Goal: Feedback & Contribution: Submit feedback/report problem

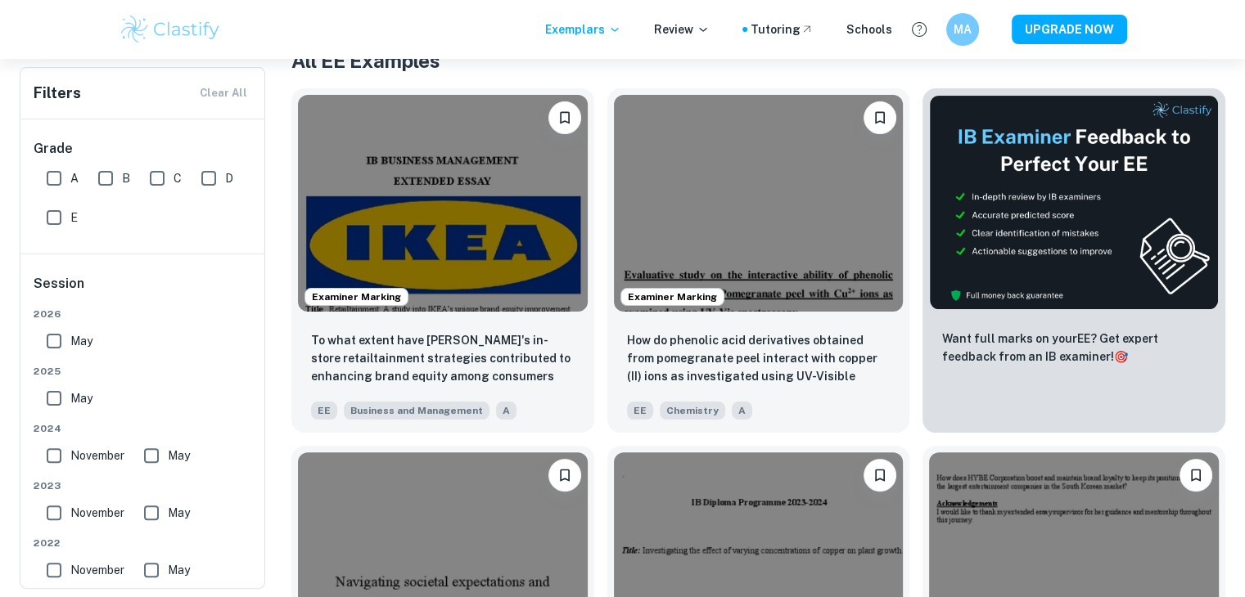
scroll to position [349, 0]
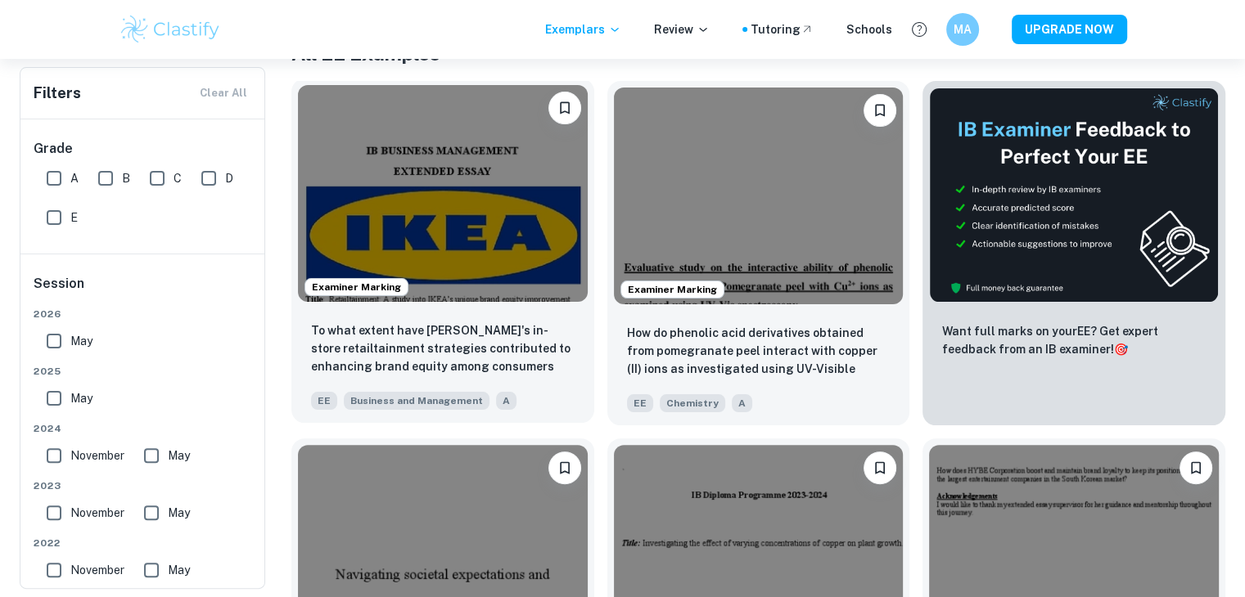
drag, startPoint x: 478, startPoint y: 283, endPoint x: 432, endPoint y: 353, distance: 83.3
click at [432, 353] on p "To what extent have [PERSON_NAME]'s in-store retailtainment strategies contribu…" at bounding box center [442, 350] width 263 height 56
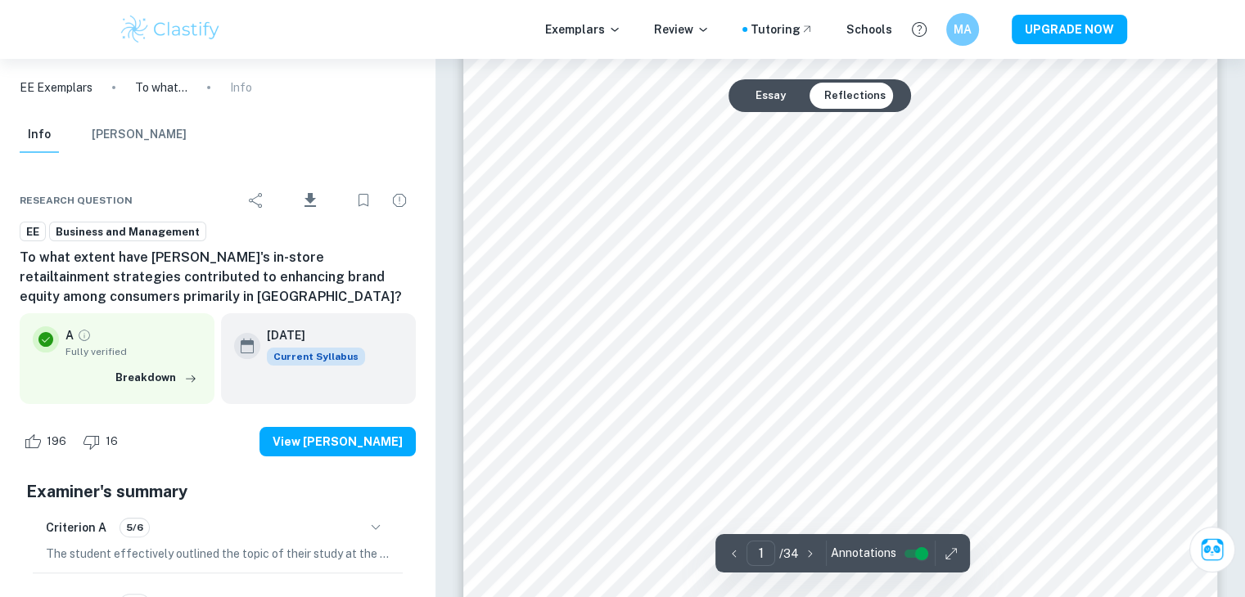
scroll to position [262, 0]
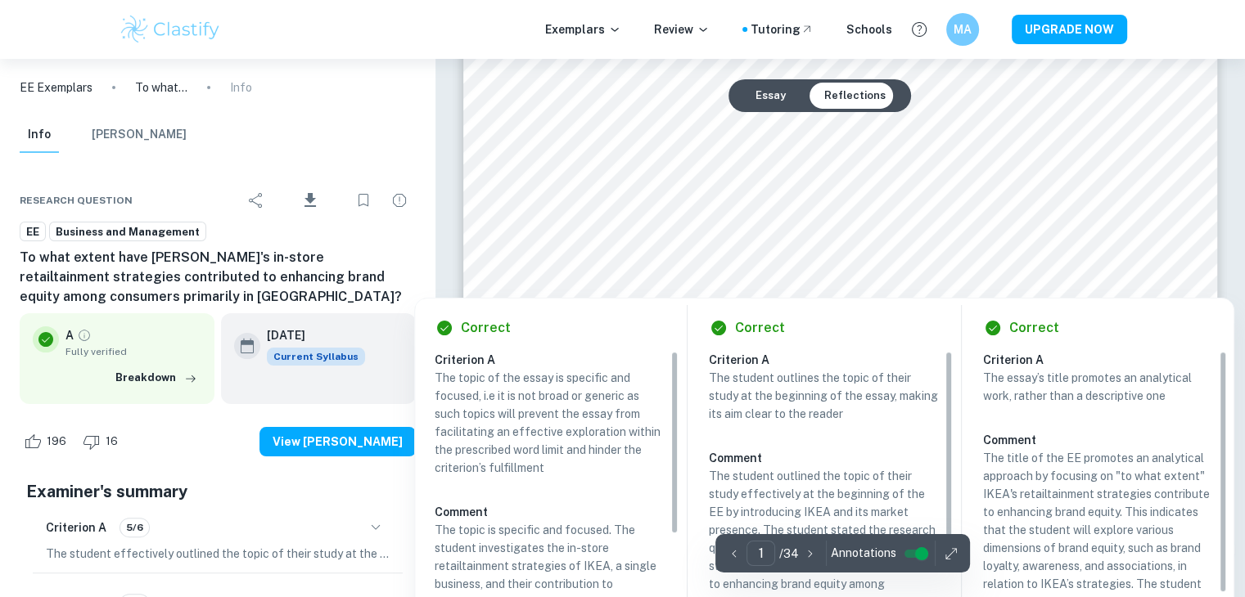
click at [824, 261] on div at bounding box center [828, 262] width 549 height 21
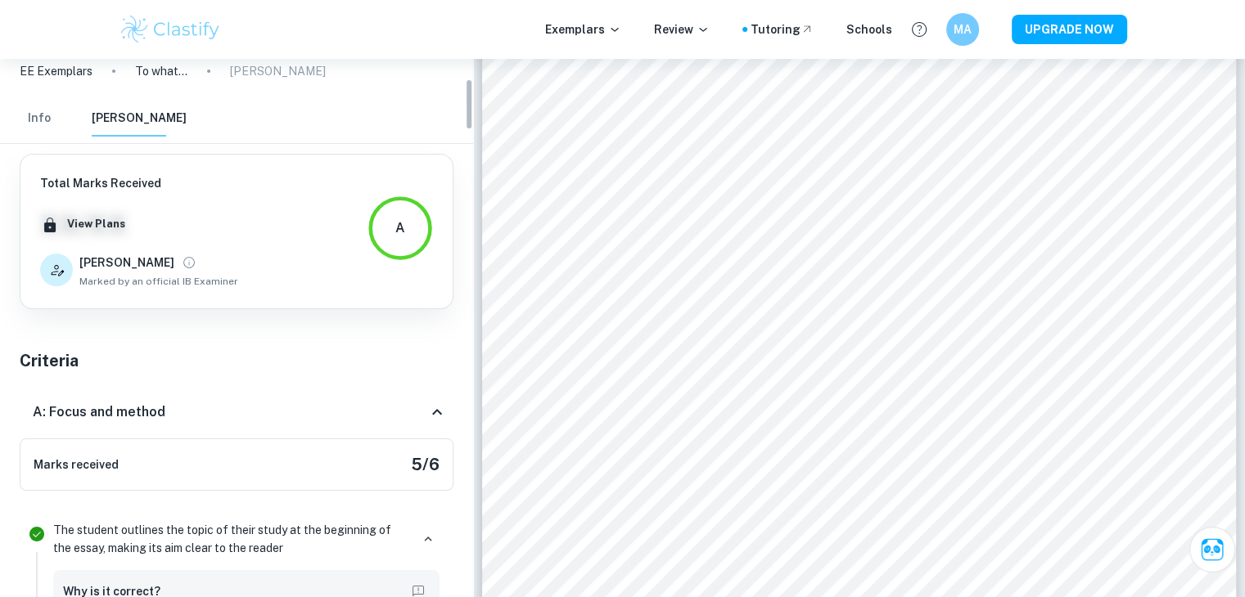
scroll to position [0, 0]
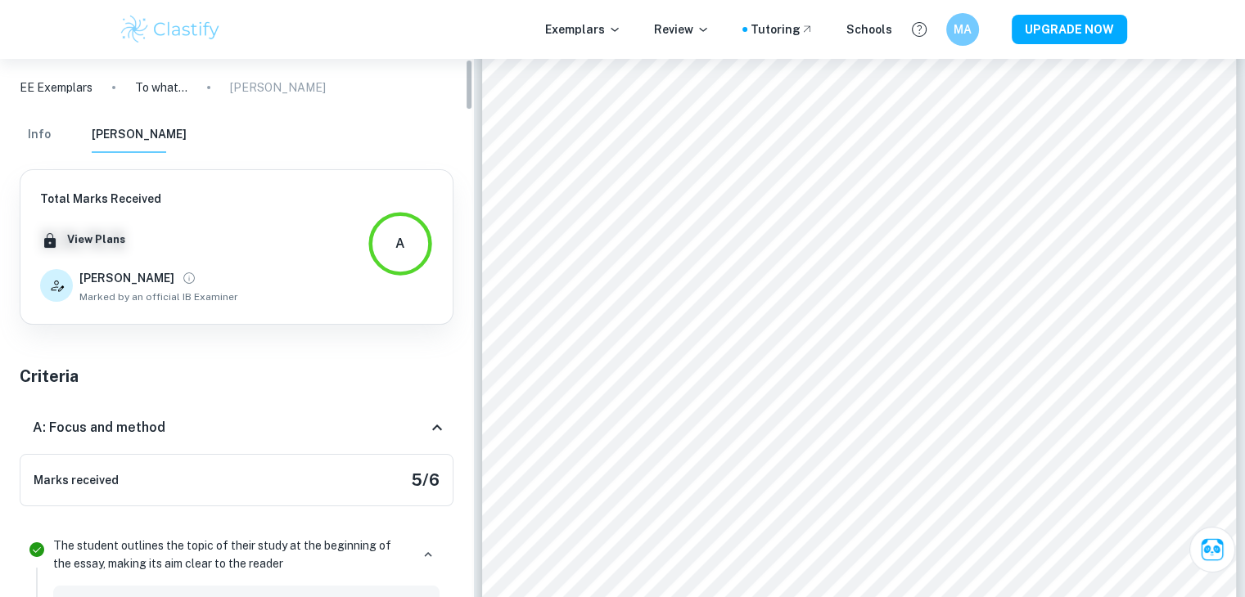
drag, startPoint x: 466, startPoint y: 174, endPoint x: 480, endPoint y: 67, distance: 108.2
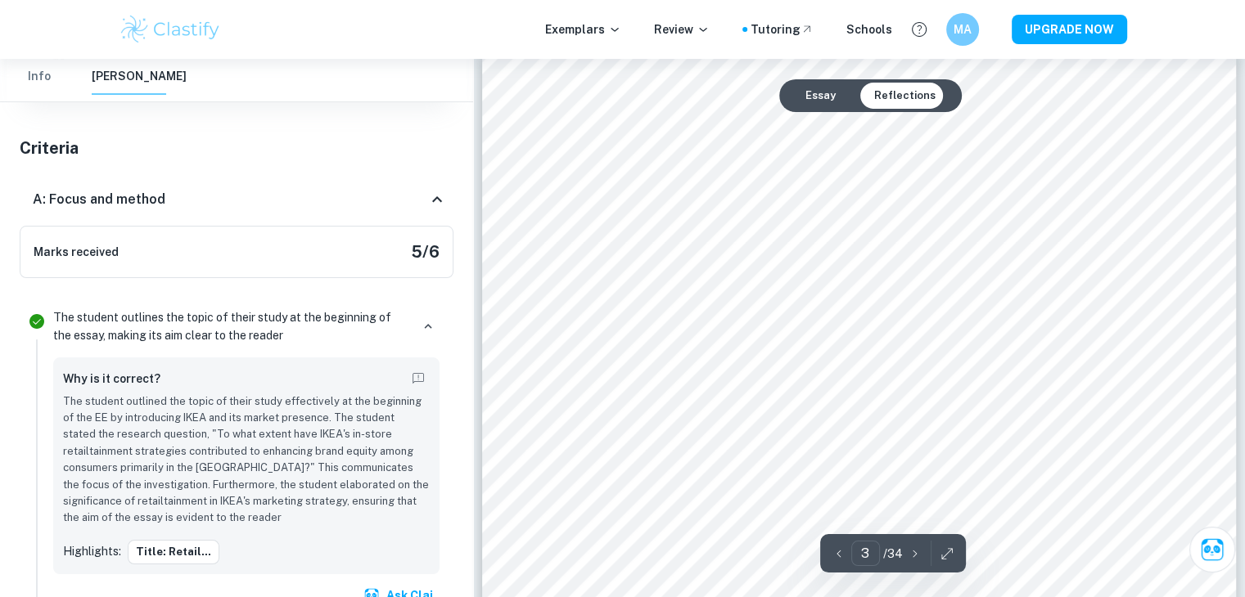
scroll to position [2422, 0]
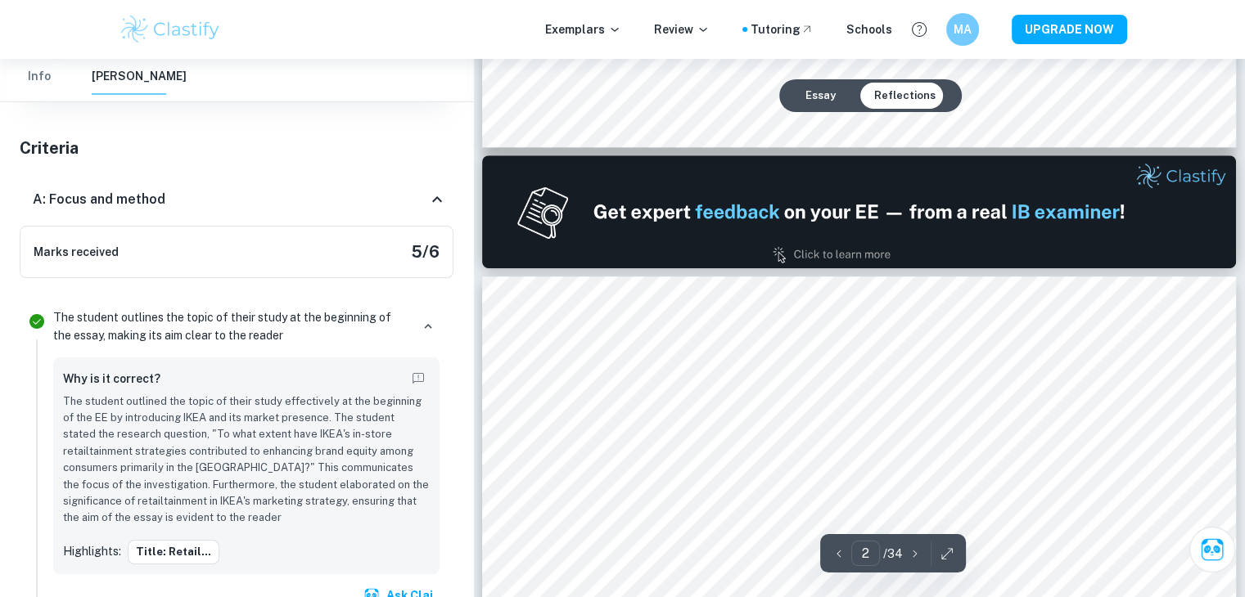
type input "1"
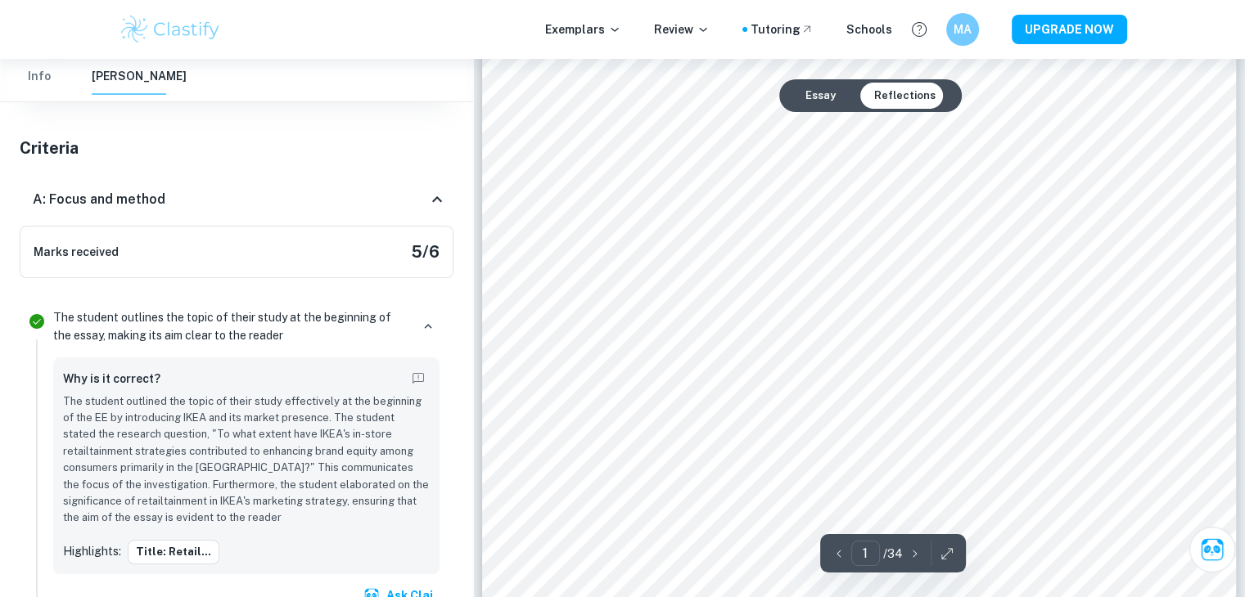
scroll to position [164, 0]
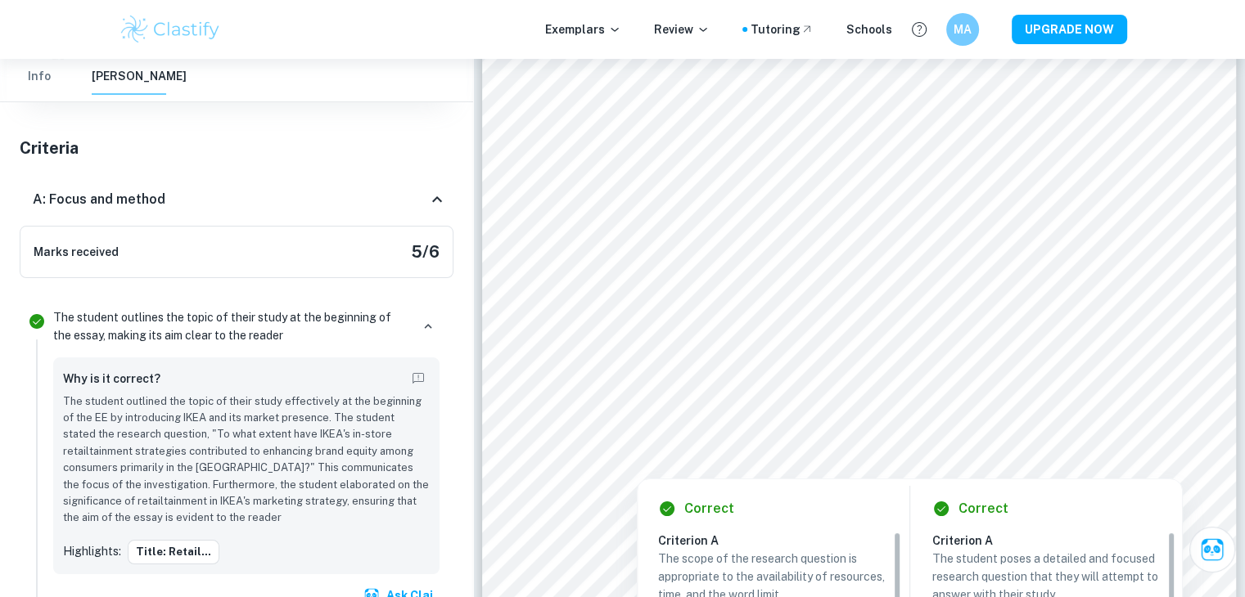
click at [682, 430] on div at bounding box center [828, 421] width 511 height 24
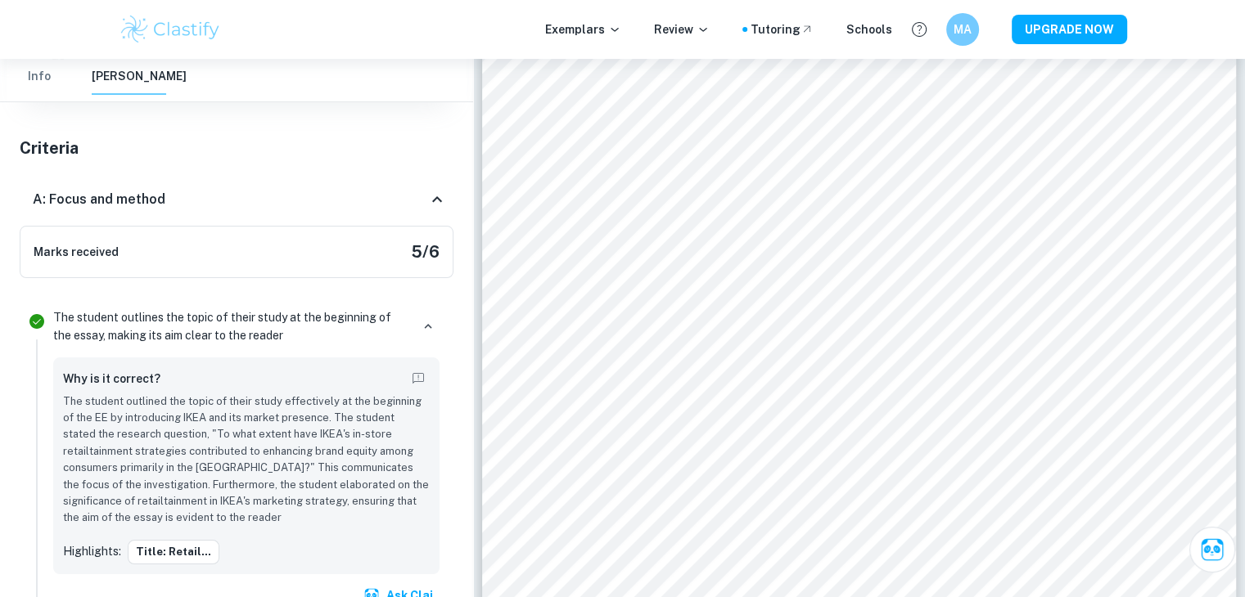
scroll to position [1911, 0]
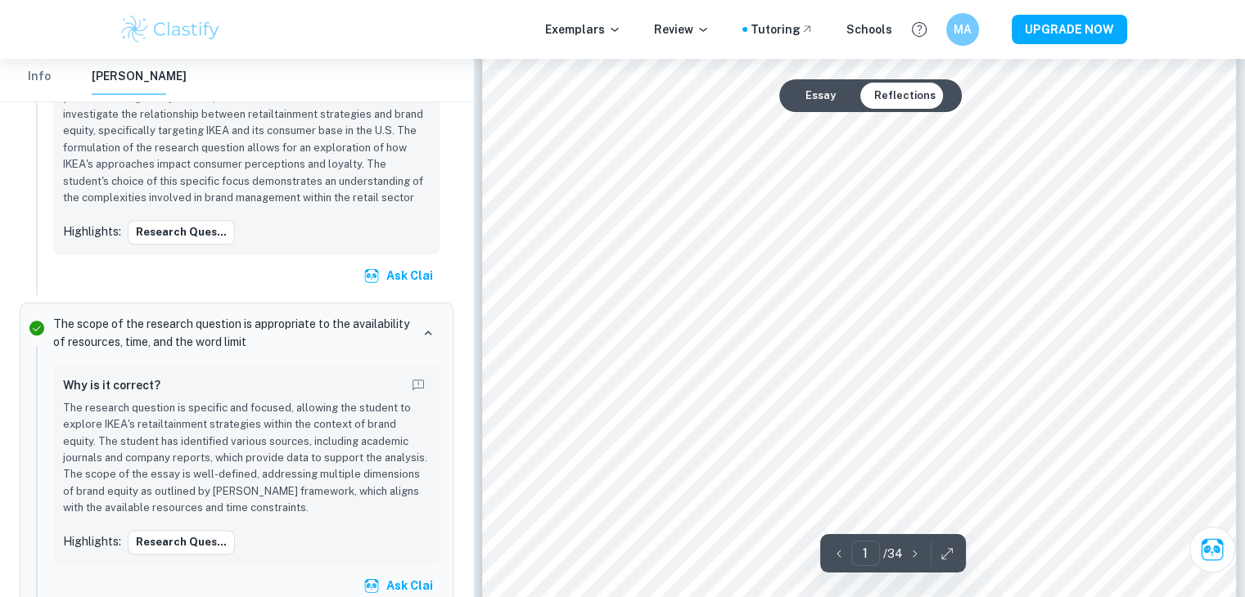
click at [808, 83] on button "Essay" at bounding box center [820, 96] width 56 height 26
click at [811, 94] on button "Essay" at bounding box center [820, 96] width 56 height 26
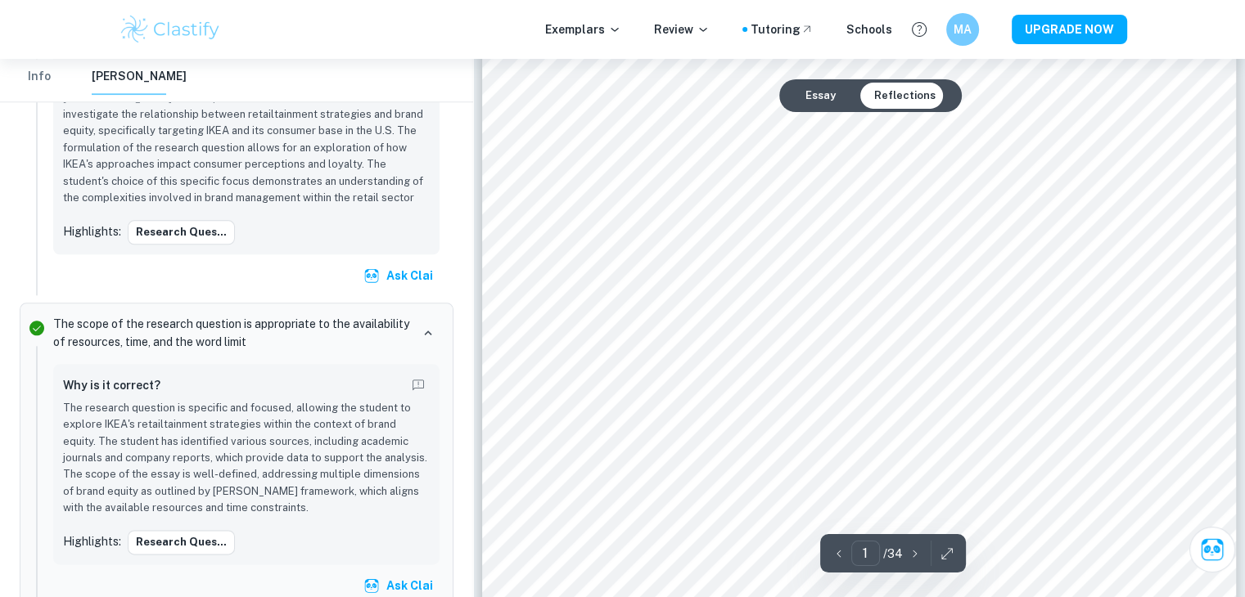
scroll to position [0, 0]
click at [811, 94] on button "Essay" at bounding box center [820, 96] width 56 height 26
click at [792, 83] on button "Essay" at bounding box center [820, 96] width 56 height 26
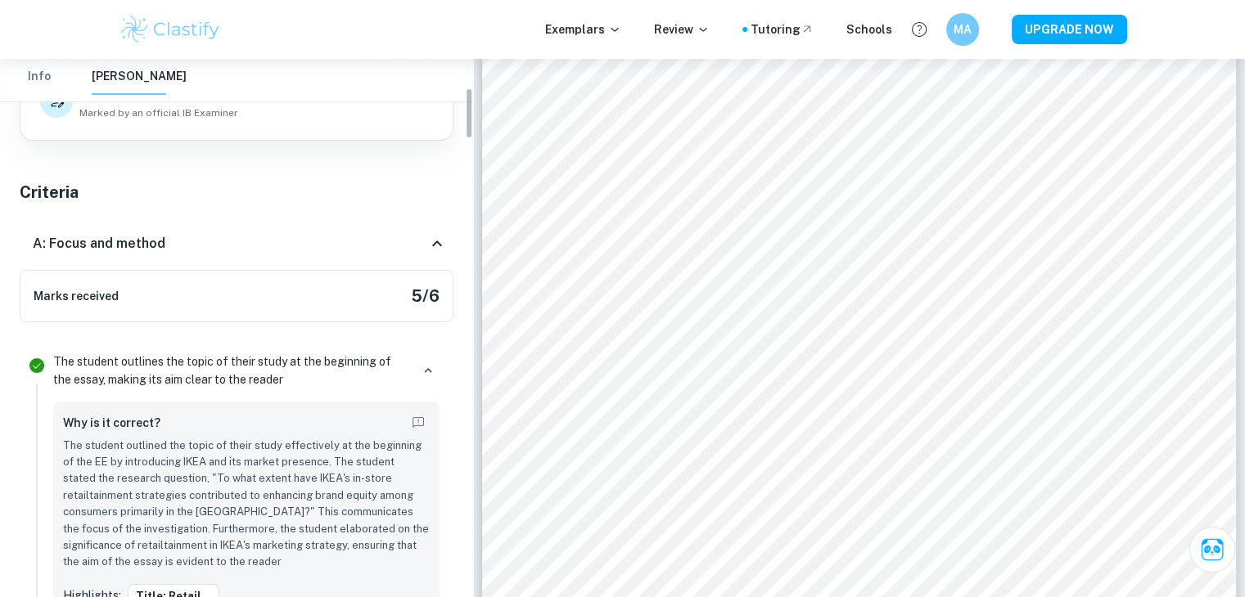
scroll to position [0, 0]
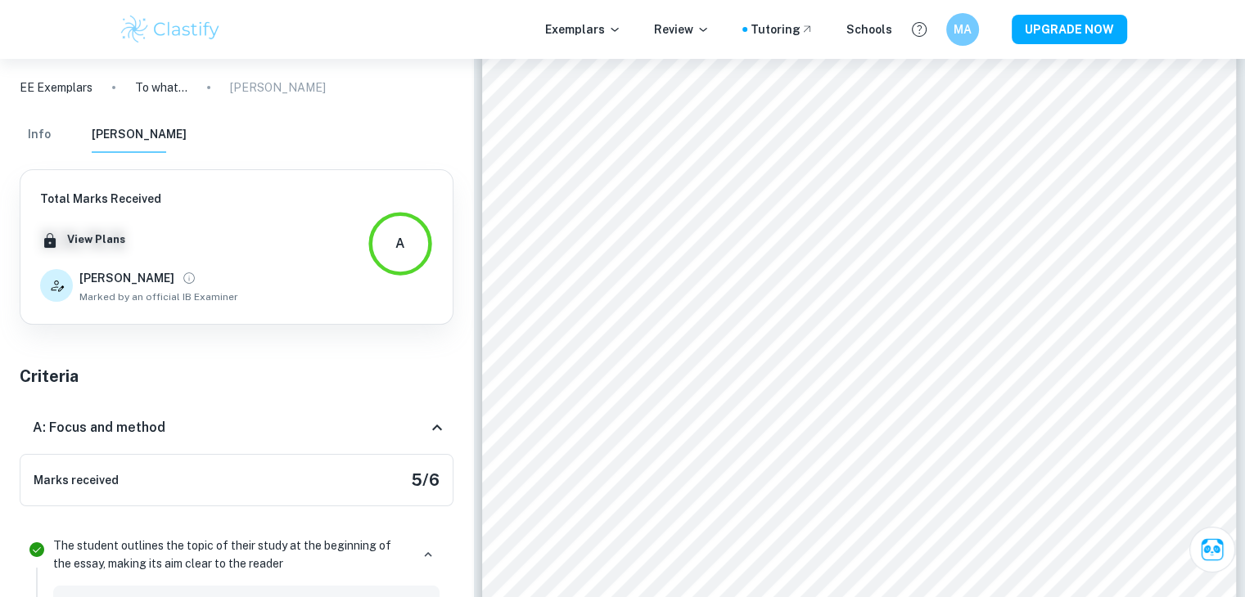
drag, startPoint x: 471, startPoint y: 266, endPoint x: 442, endPoint y: 34, distance: 233.4
click at [164, 88] on p "To what extent have [PERSON_NAME]'s in-store retailtainment strategies contribu…" at bounding box center [161, 88] width 52 height 18
click at [85, 92] on p "EE Exemplars" at bounding box center [56, 88] width 73 height 18
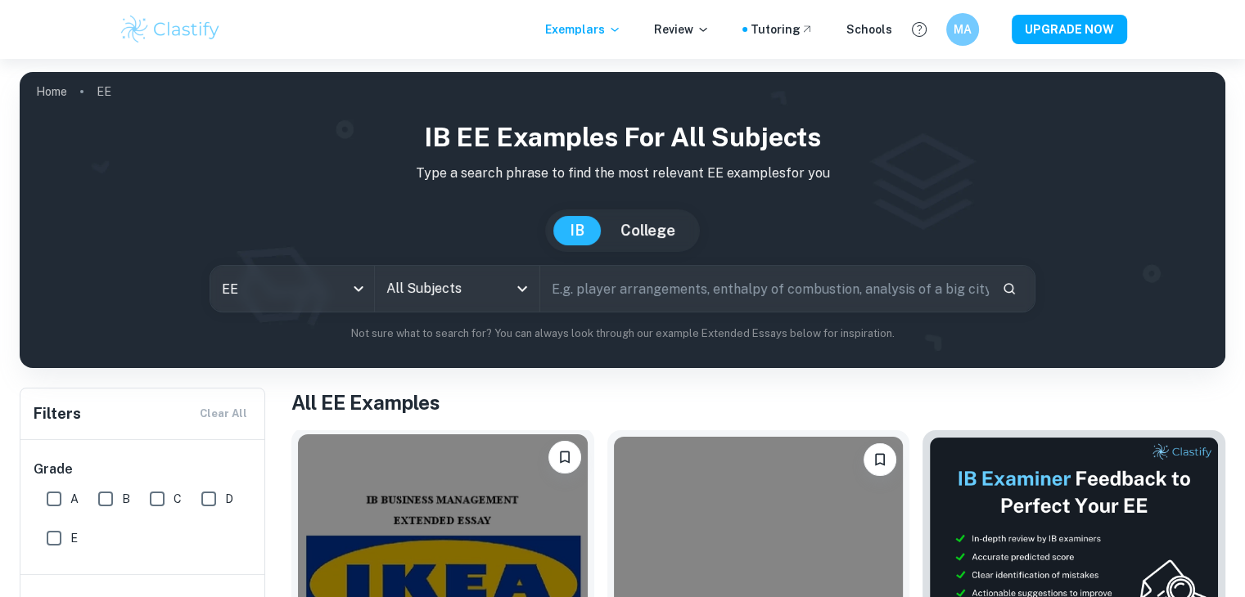
click at [465, 545] on img at bounding box center [443, 542] width 290 height 217
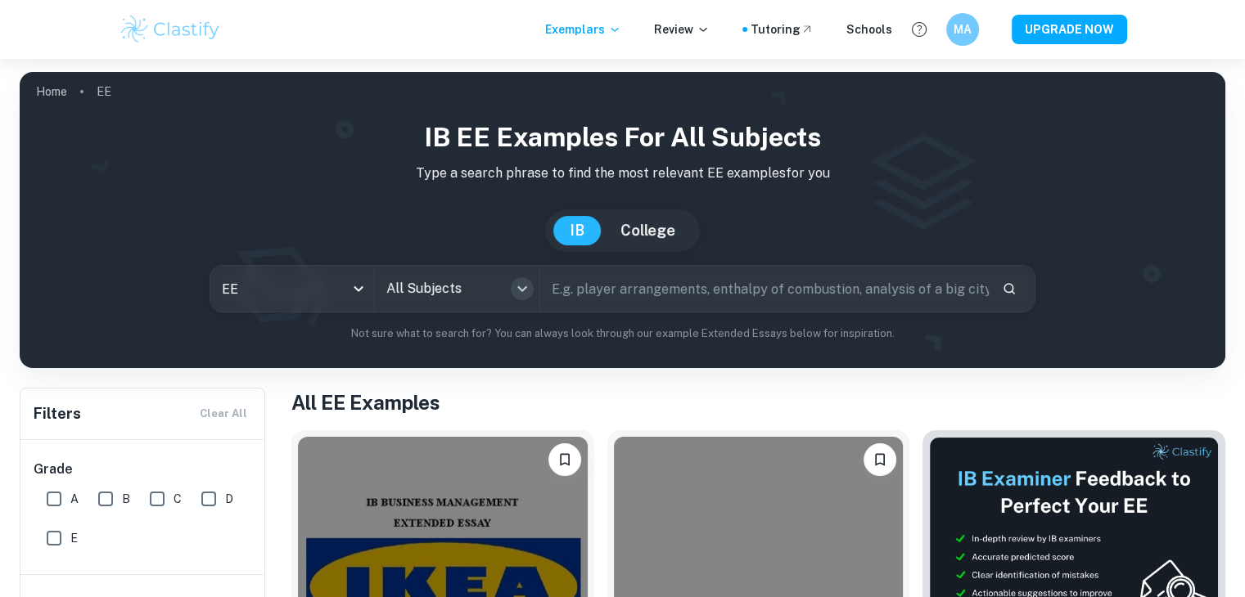
click at [531, 286] on icon "Open" at bounding box center [522, 289] width 20 height 20
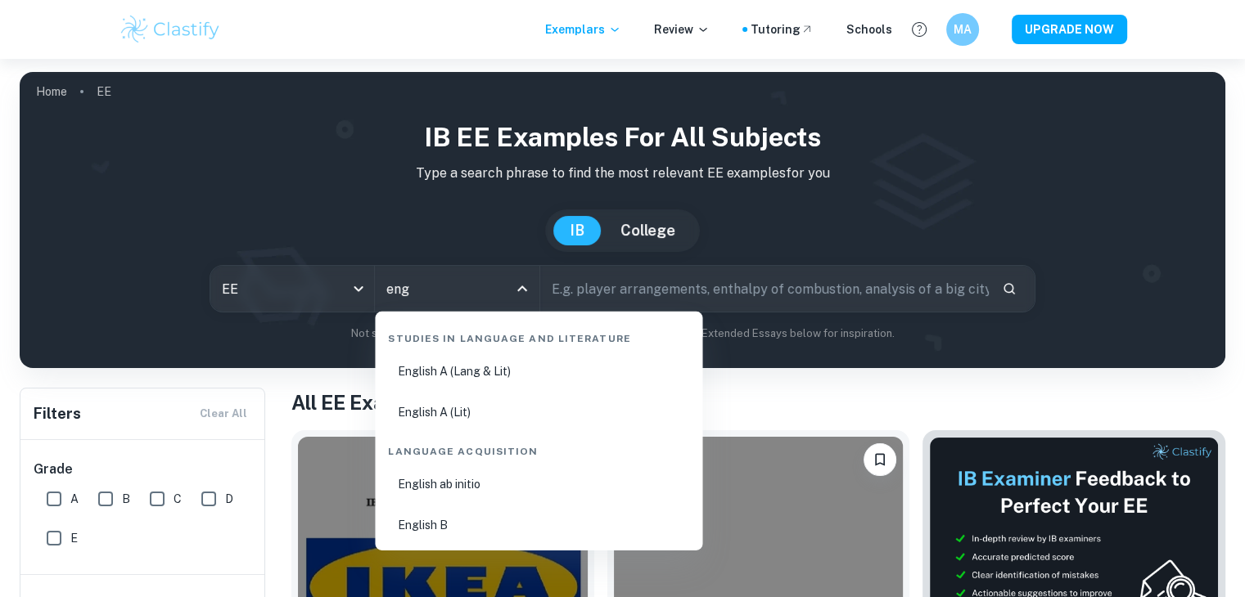
click at [434, 514] on li "English B" at bounding box center [538, 526] width 314 height 38
type input "English B"
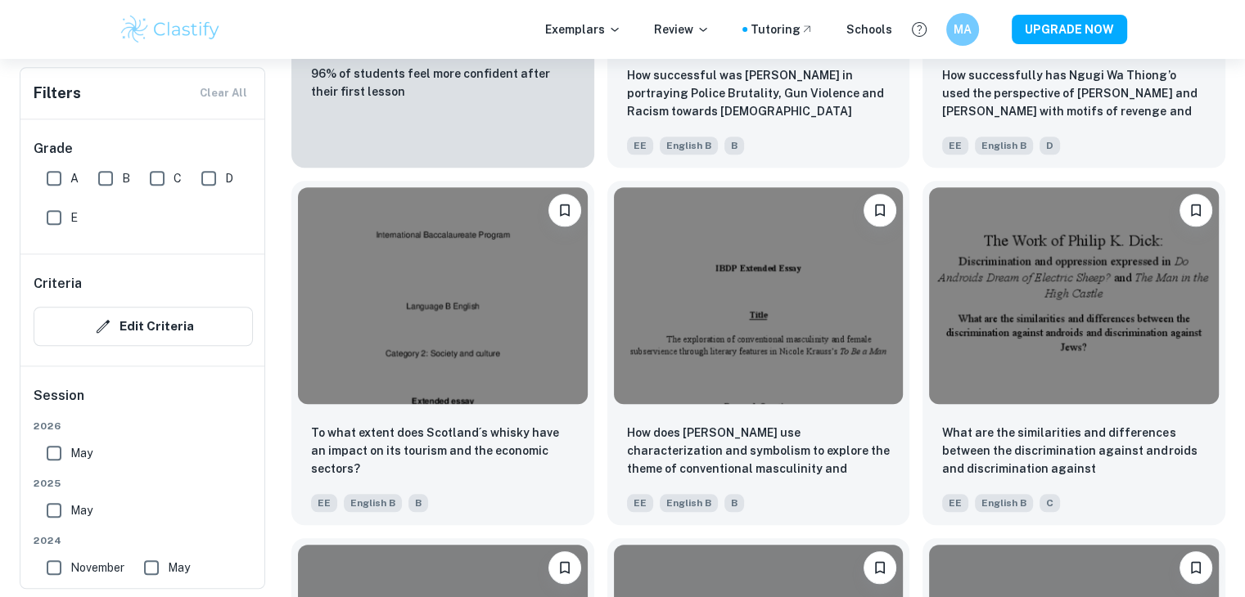
scroll to position [1356, 0]
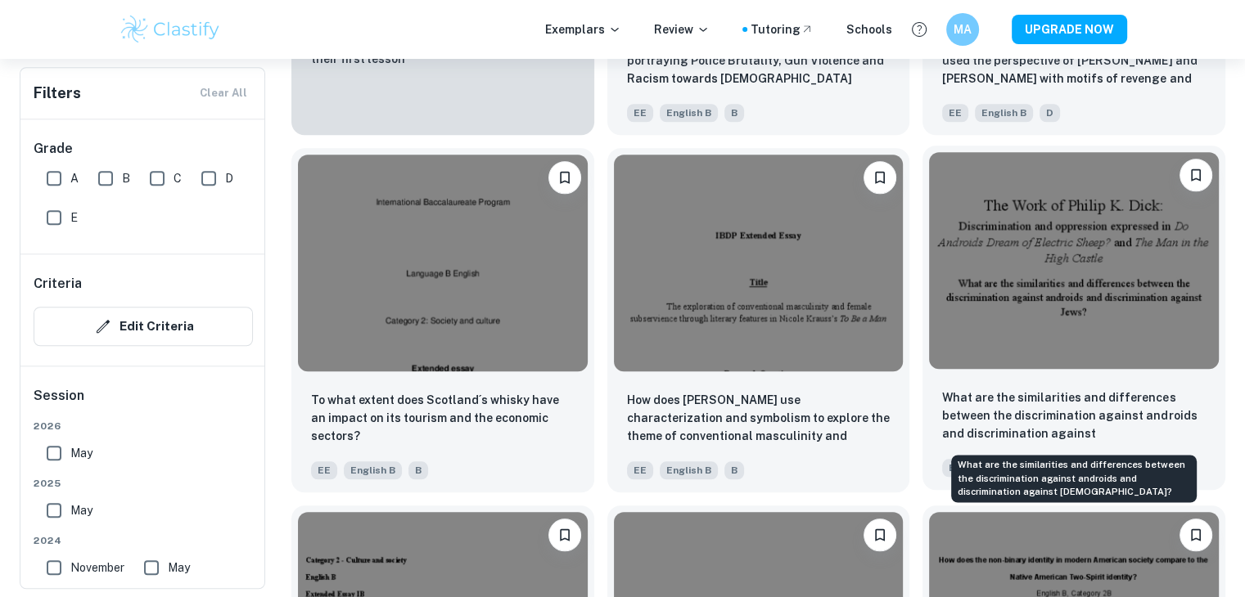
click at [1102, 404] on p "What are the similarities and differences between the discrimination against an…" at bounding box center [1073, 417] width 263 height 56
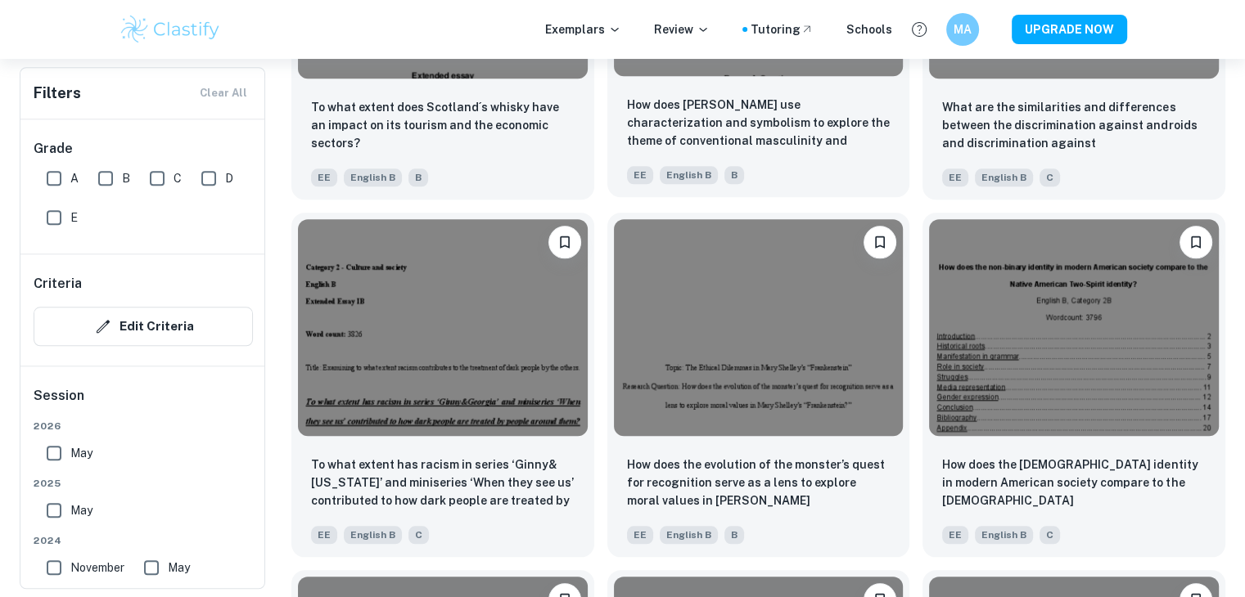
scroll to position [1650, 0]
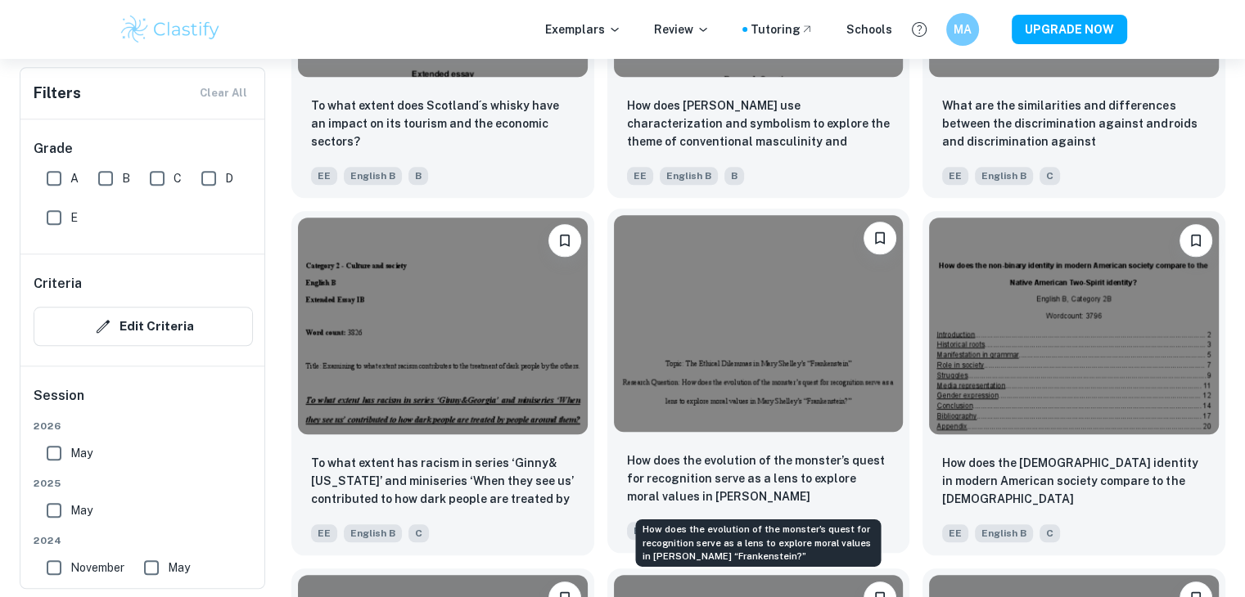
click at [788, 480] on p "How does the evolution of the monster’s quest for recognition serve as a lens t…" at bounding box center [758, 480] width 263 height 56
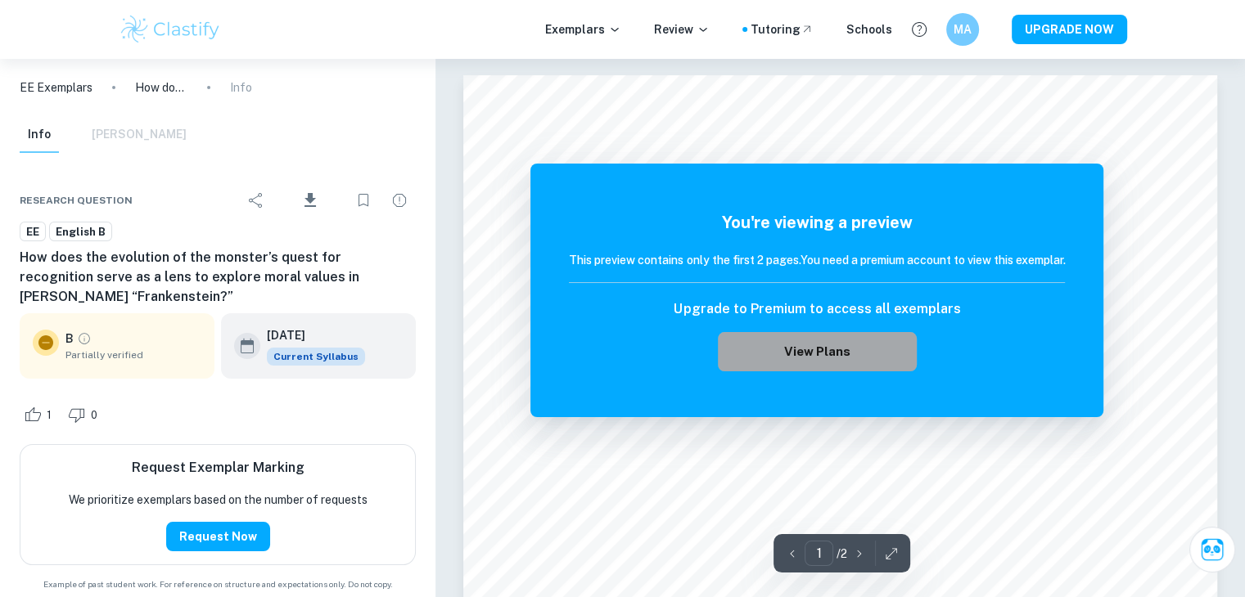
click at [815, 358] on button "View Plans" at bounding box center [817, 351] width 198 height 39
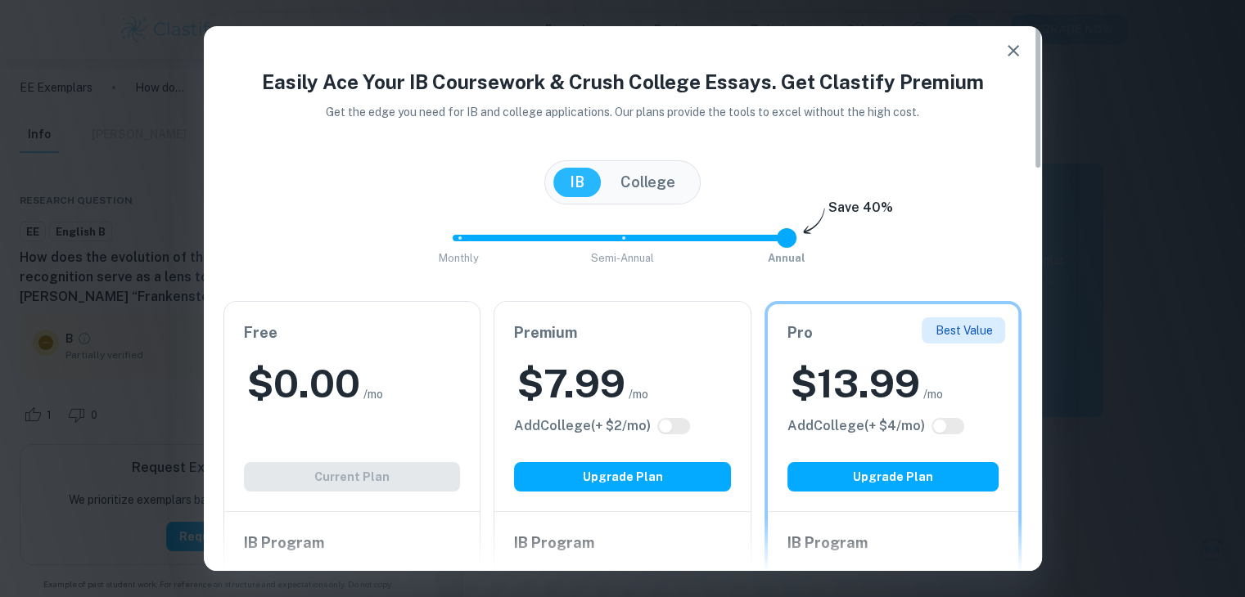
click at [345, 482] on div "Free $ 0.00 /mo Add College (+ $ 2 /mo) Current Plan" at bounding box center [352, 406] width 256 height 209
click at [1003, 53] on icon "button" at bounding box center [1013, 51] width 20 height 20
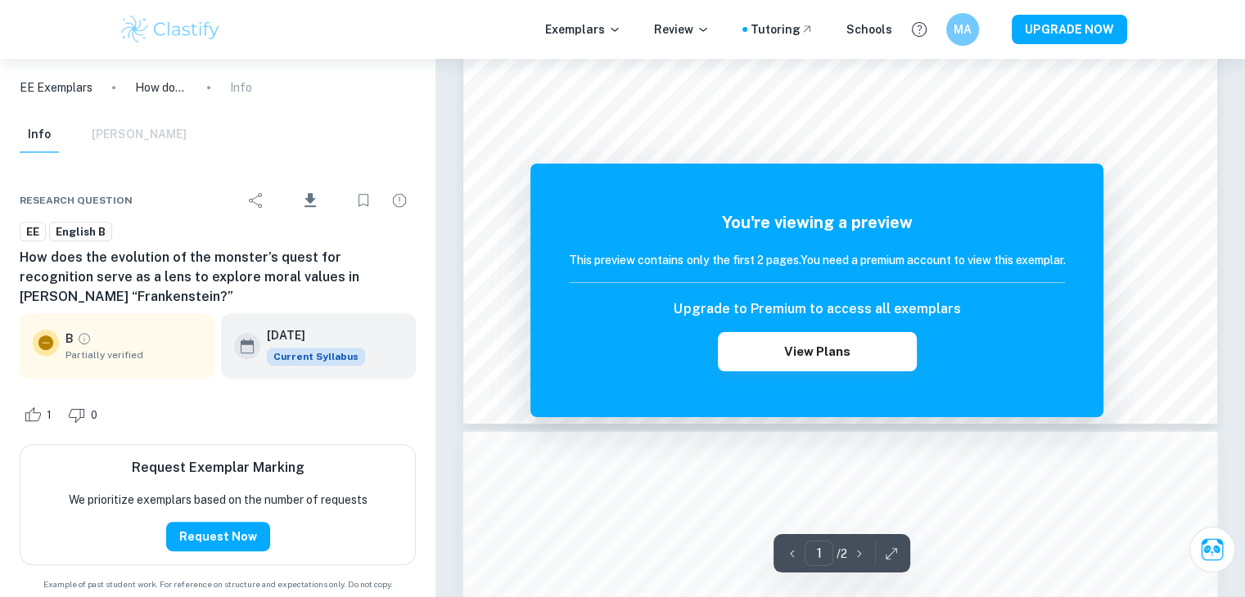
scroll to position [720, 0]
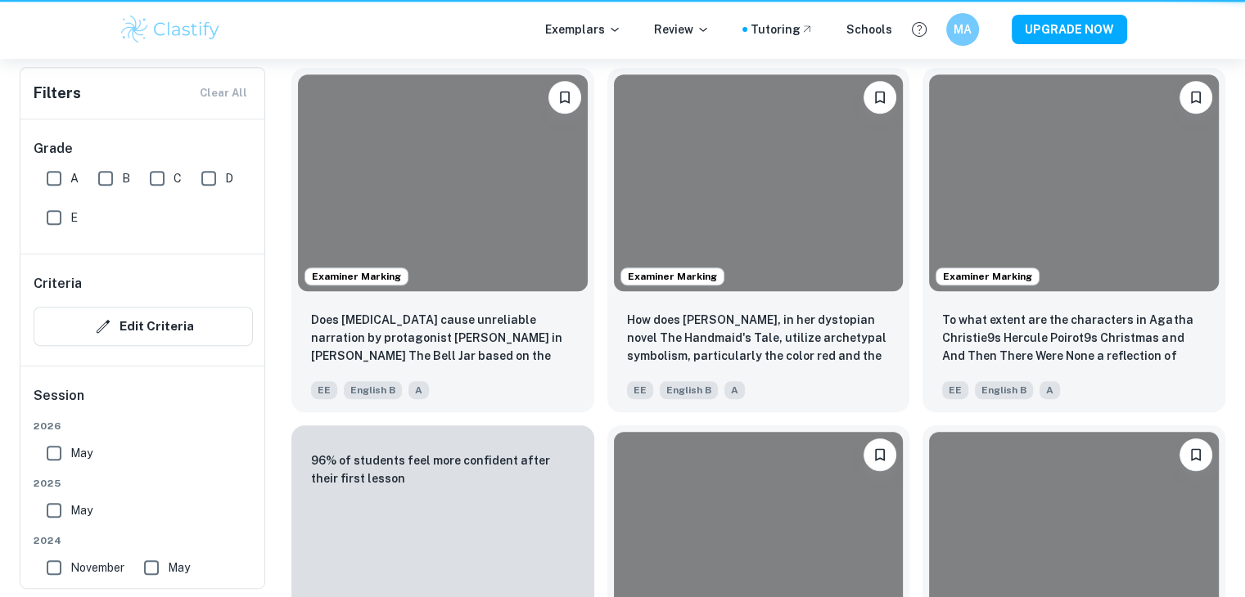
scroll to position [1650, 0]
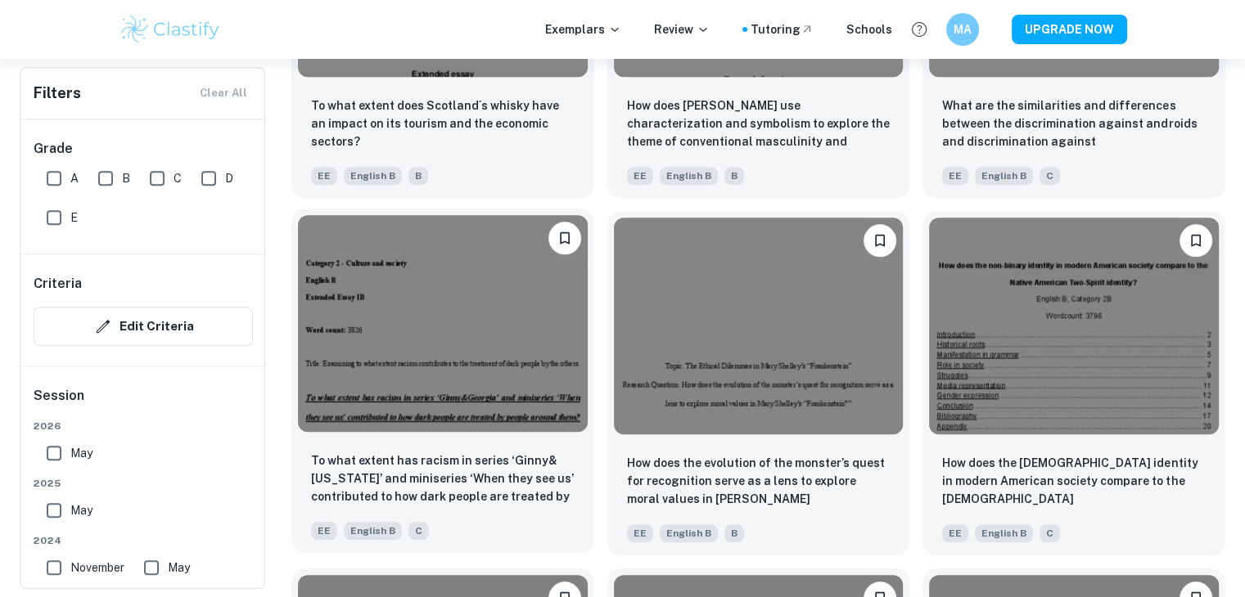
click at [429, 426] on img at bounding box center [443, 323] width 290 height 217
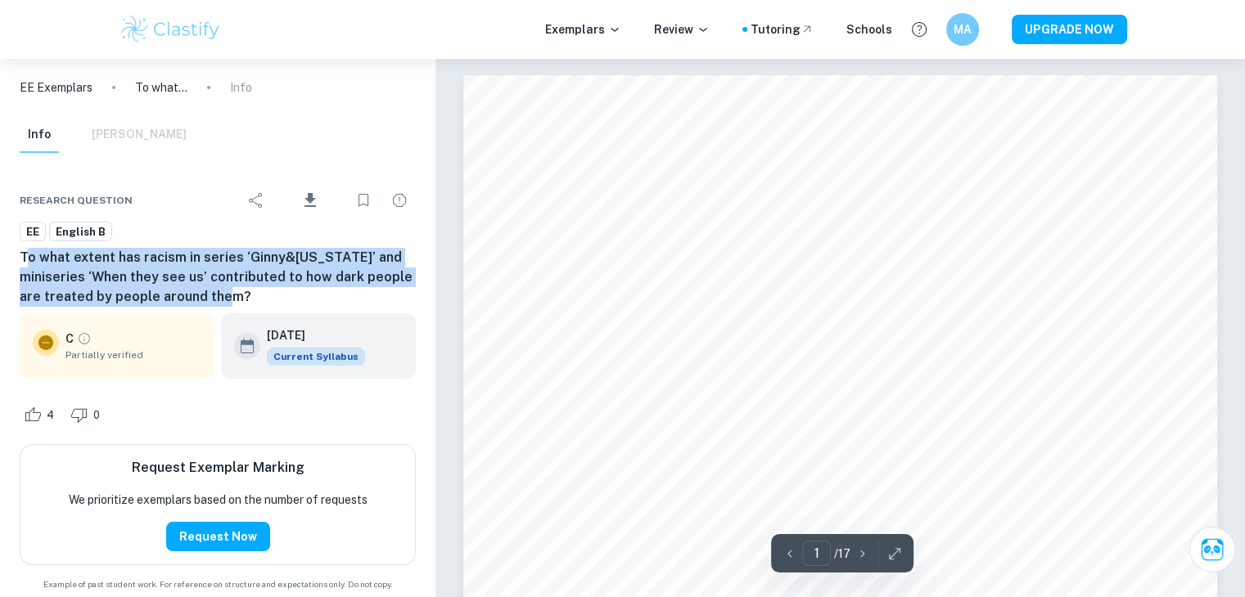
drag, startPoint x: 20, startPoint y: 256, endPoint x: 250, endPoint y: 291, distance: 233.4
click at [250, 291] on h6 "To what extent has racism in series ‘Ginny&[US_STATE]’ and miniseries ‘When the…" at bounding box center [218, 277] width 396 height 59
copy h6 "To what extent has racism in series ‘Ginny&[US_STATE]’ and miniseries ‘When the…"
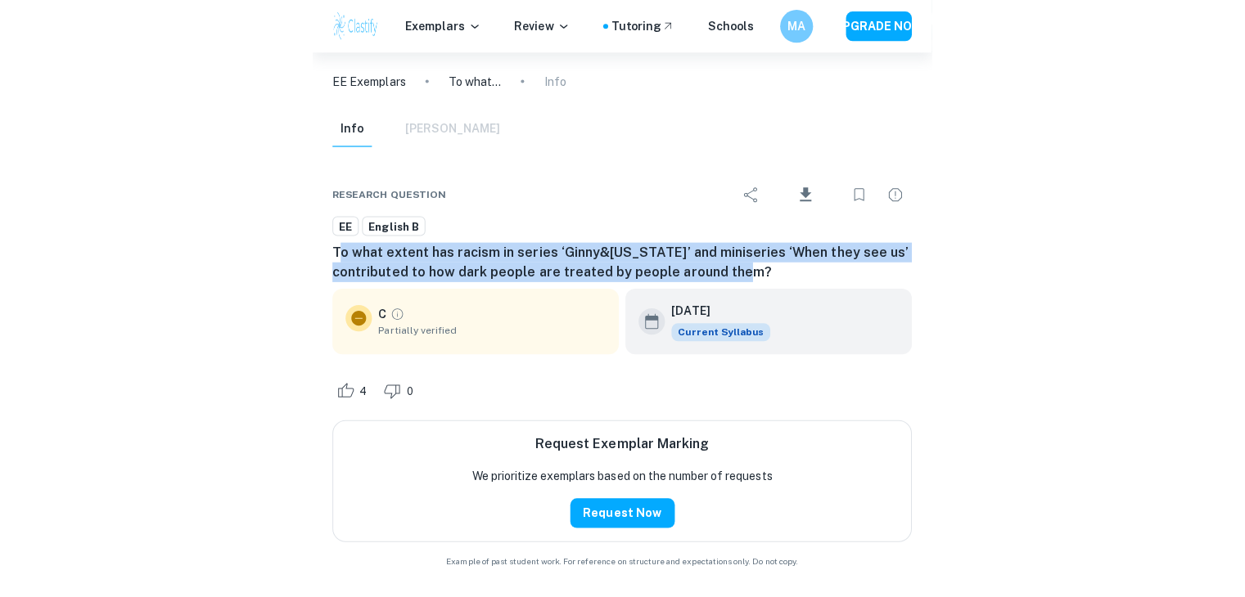
scroll to position [2132, 0]
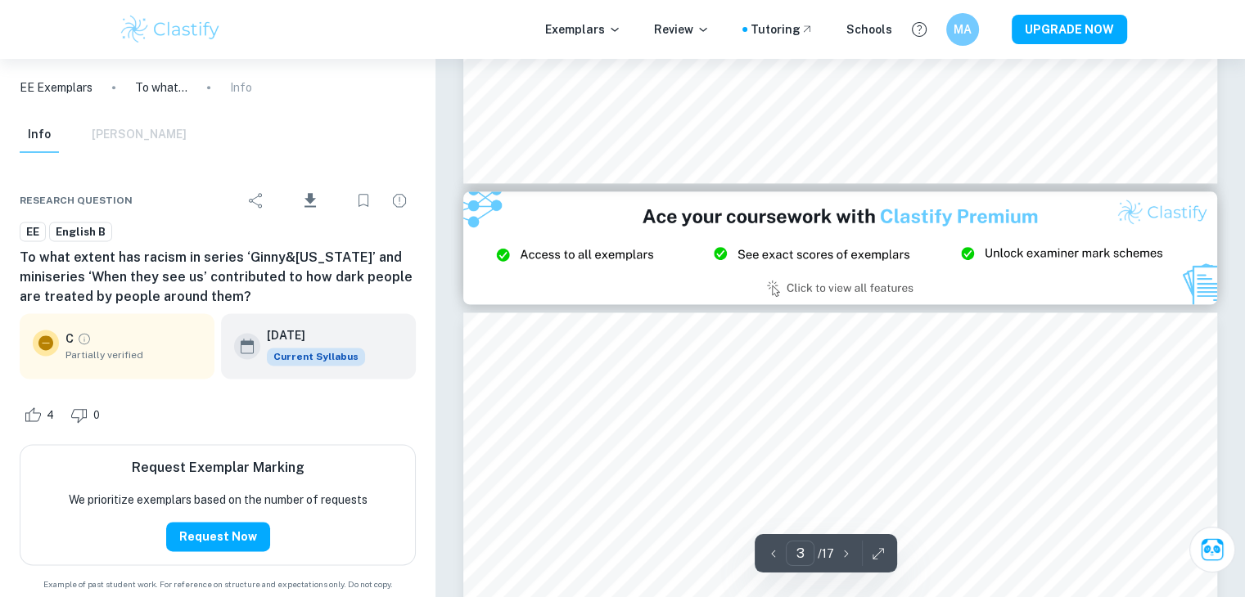
click at [222, 244] on div "EE English B To what extent has racism in series ‘Ginny&[US_STATE]’ and miniser…" at bounding box center [218, 265] width 396 height 86
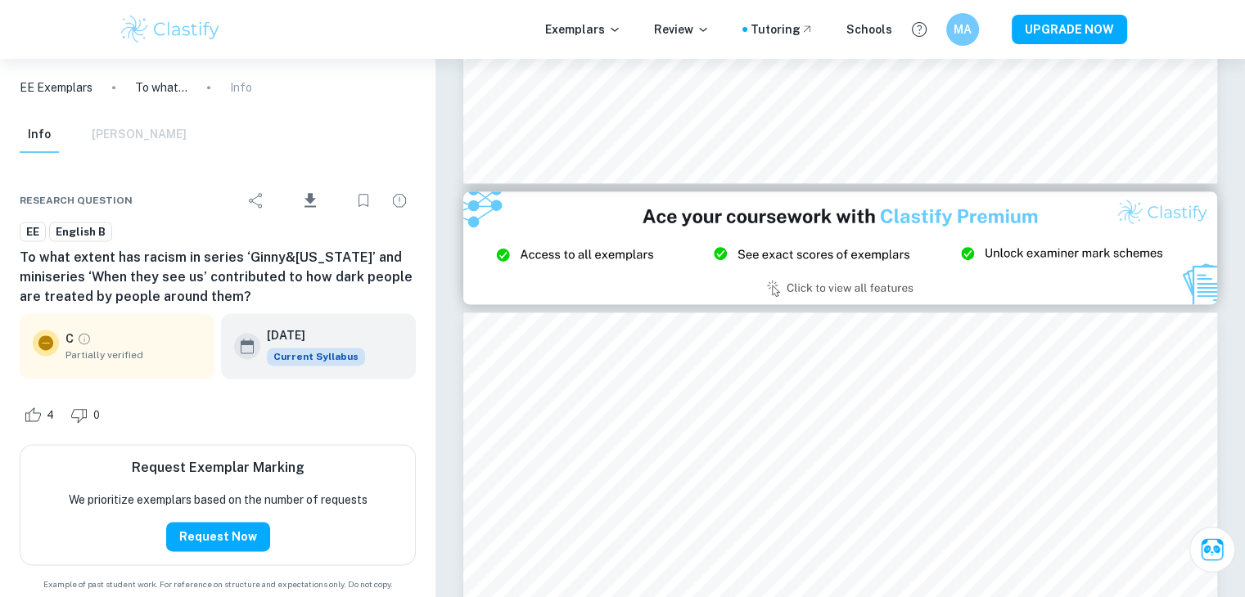
click at [385, 263] on h6 "To what extent has racism in series ‘Ginny&[US_STATE]’ and miniseries ‘When the…" at bounding box center [218, 277] width 396 height 59
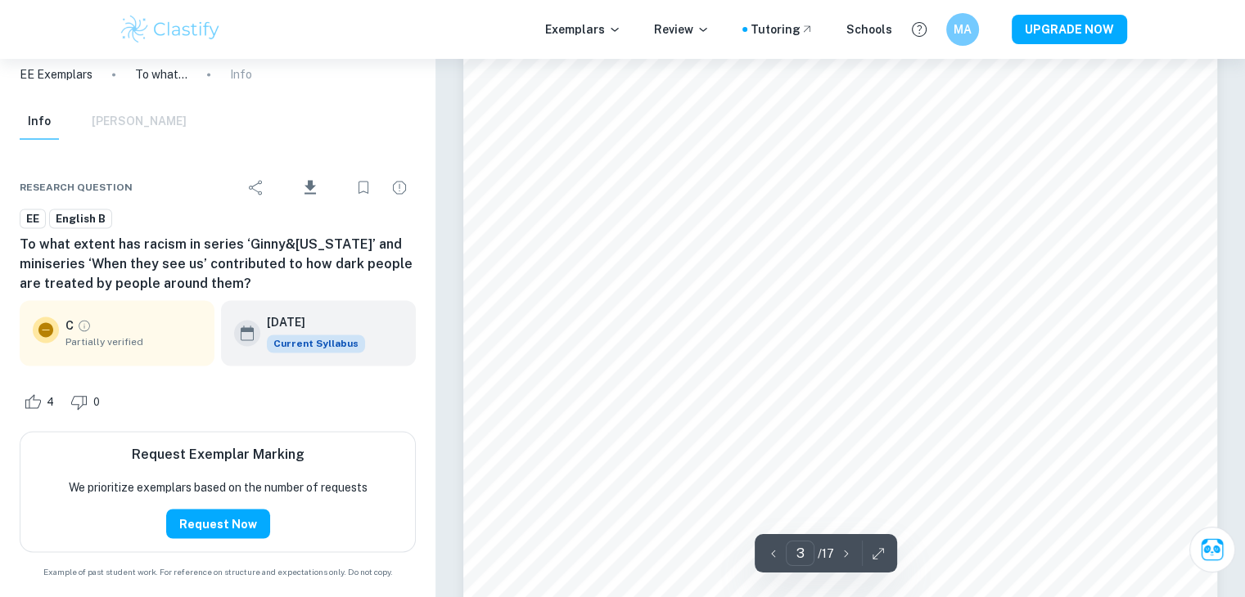
scroll to position [2656, 0]
click at [134, 120] on div "Info [PERSON_NAME]" at bounding box center [103, 122] width 167 height 36
click at [120, 116] on div "Info [PERSON_NAME]" at bounding box center [103, 122] width 167 height 36
click at [294, 153] on div "Research question Download EE English B To what extent has racism in series ‘Gi…" at bounding box center [217, 372] width 435 height 452
click at [189, 239] on h6 "To what extent has racism in series ‘Ginny&[US_STATE]’ and miniseries ‘When the…" at bounding box center [218, 264] width 396 height 59
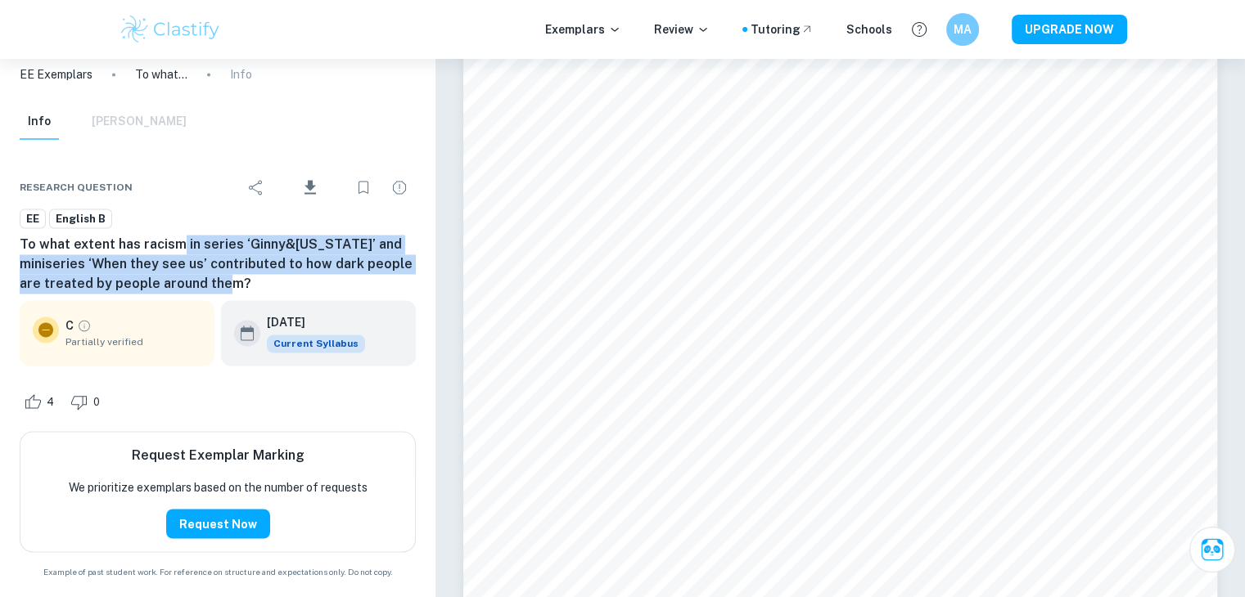
drag, startPoint x: 173, startPoint y: 250, endPoint x: 214, endPoint y: 260, distance: 43.1
click at [312, 290] on h6 "To what extent has racism in series ‘Ginny&[US_STATE]’ and miniseries ‘When the…" at bounding box center [218, 264] width 396 height 59
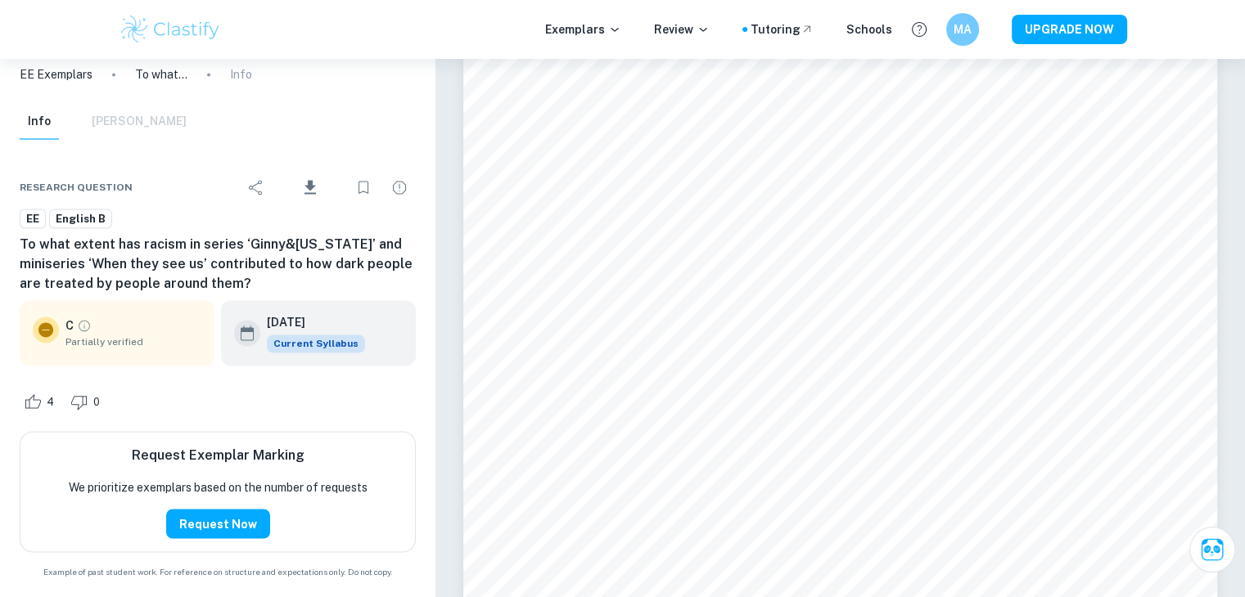
click at [125, 117] on div "Info [PERSON_NAME]" at bounding box center [103, 122] width 167 height 36
click at [43, 122] on button "Info" at bounding box center [39, 122] width 39 height 36
click at [157, 116] on div "Info [PERSON_NAME]" at bounding box center [103, 122] width 167 height 36
click at [164, 70] on p "To what extent has racism in series ‘Ginny&[US_STATE]’ and miniseries ‘When the…" at bounding box center [161, 74] width 52 height 18
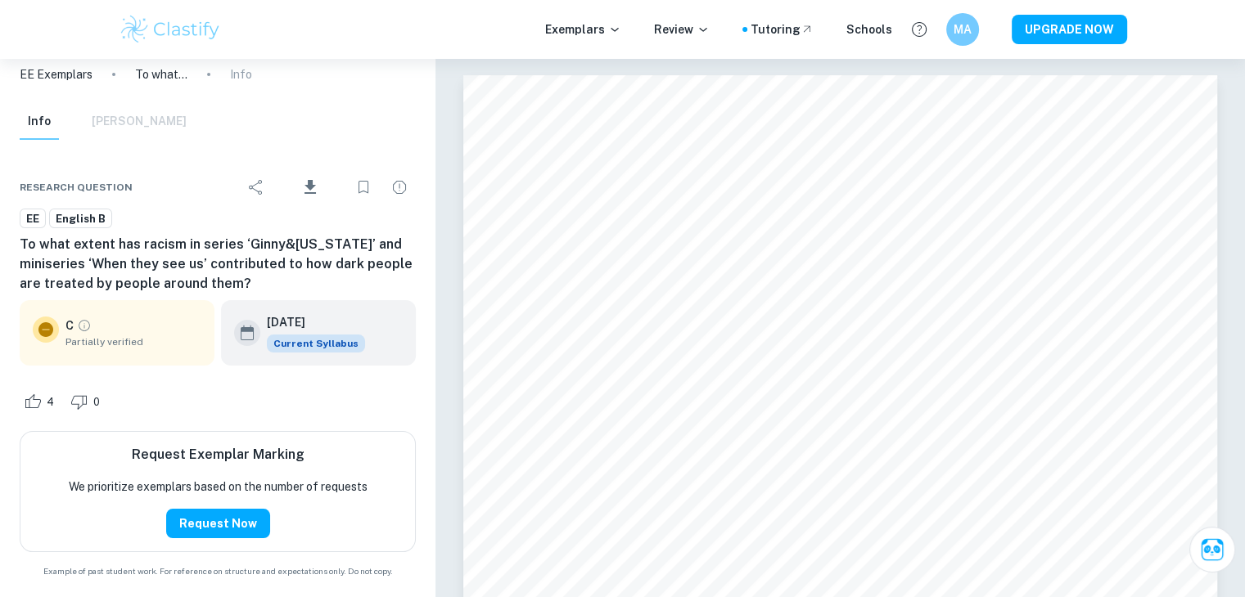
click at [128, 119] on div "Info [PERSON_NAME]" at bounding box center [103, 122] width 167 height 36
click at [112, 345] on span "Partially verified" at bounding box center [133, 342] width 136 height 15
click at [64, 320] on div "C Partially verified" at bounding box center [117, 333] width 169 height 33
click at [62, 323] on div "C Partially verified" at bounding box center [117, 333] width 169 height 33
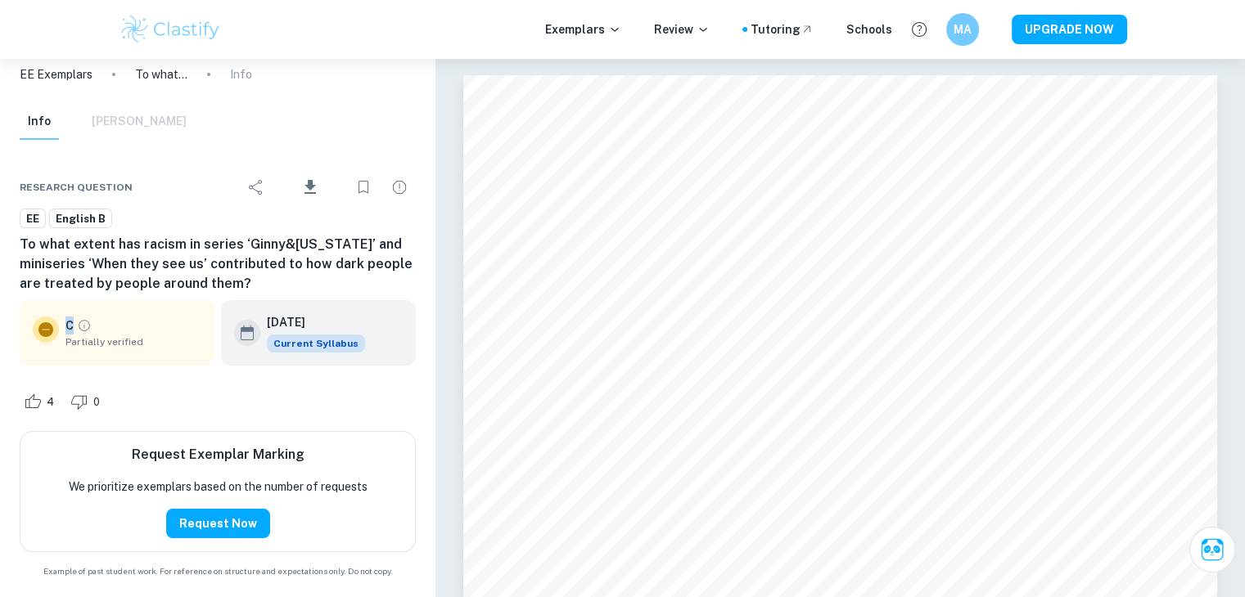
click at [62, 323] on div "C Partially verified" at bounding box center [117, 333] width 169 height 33
click at [56, 328] on div at bounding box center [46, 330] width 26 height 26
click at [43, 333] on icon at bounding box center [45, 329] width 15 height 15
click at [245, 520] on button "Request Now" at bounding box center [218, 523] width 104 height 29
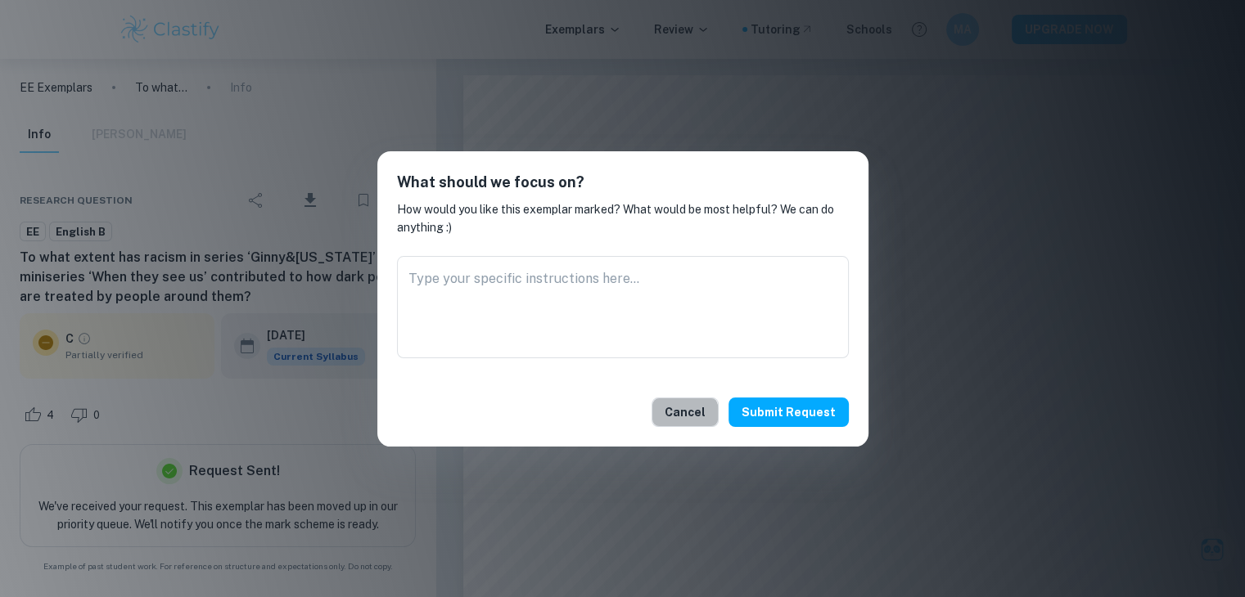
click at [690, 416] on button "Cancel" at bounding box center [684, 412] width 67 height 29
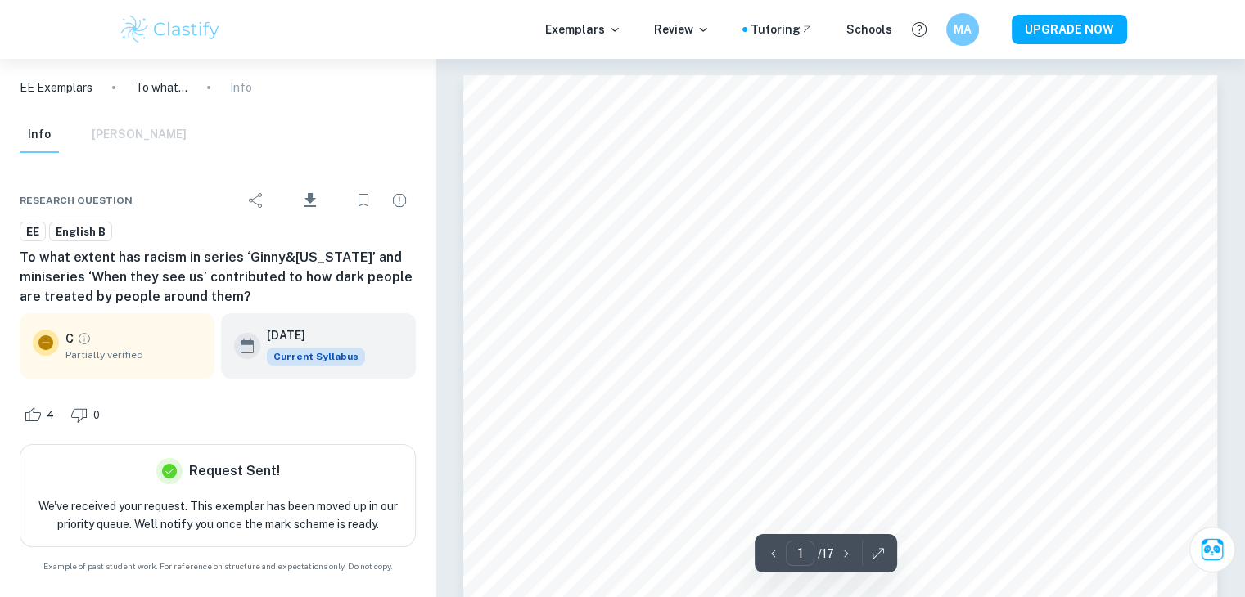
click at [352, 394] on div "4 0" at bounding box center [218, 414] width 396 height 59
click at [141, 128] on div "Info [PERSON_NAME]" at bounding box center [103, 135] width 167 height 36
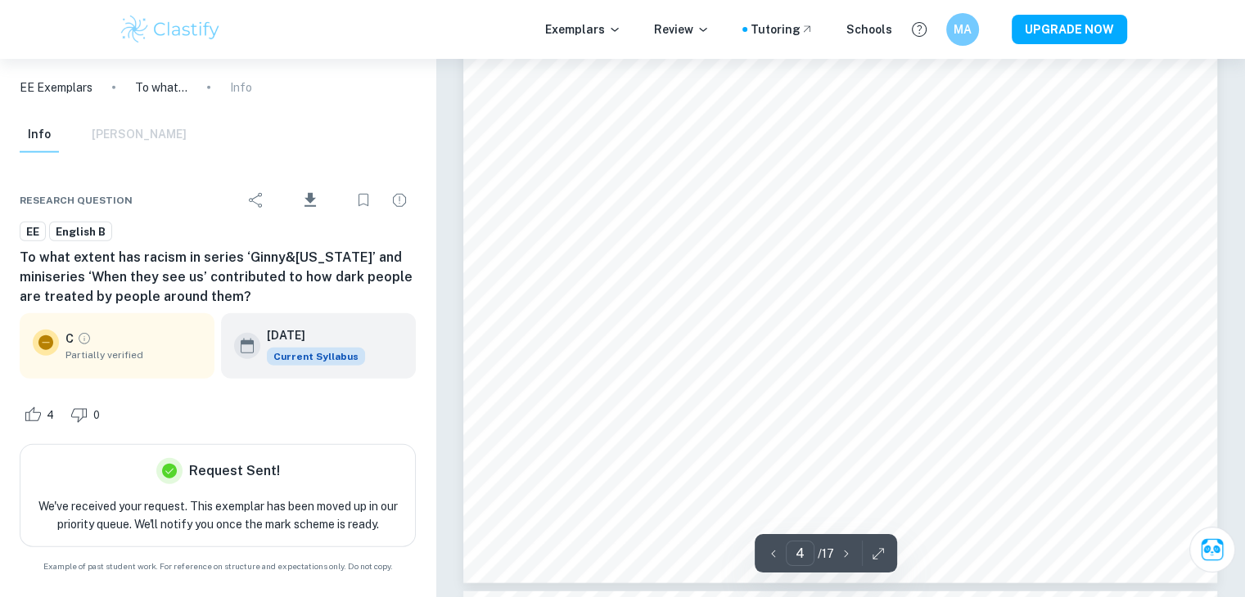
scroll to position [4026, 0]
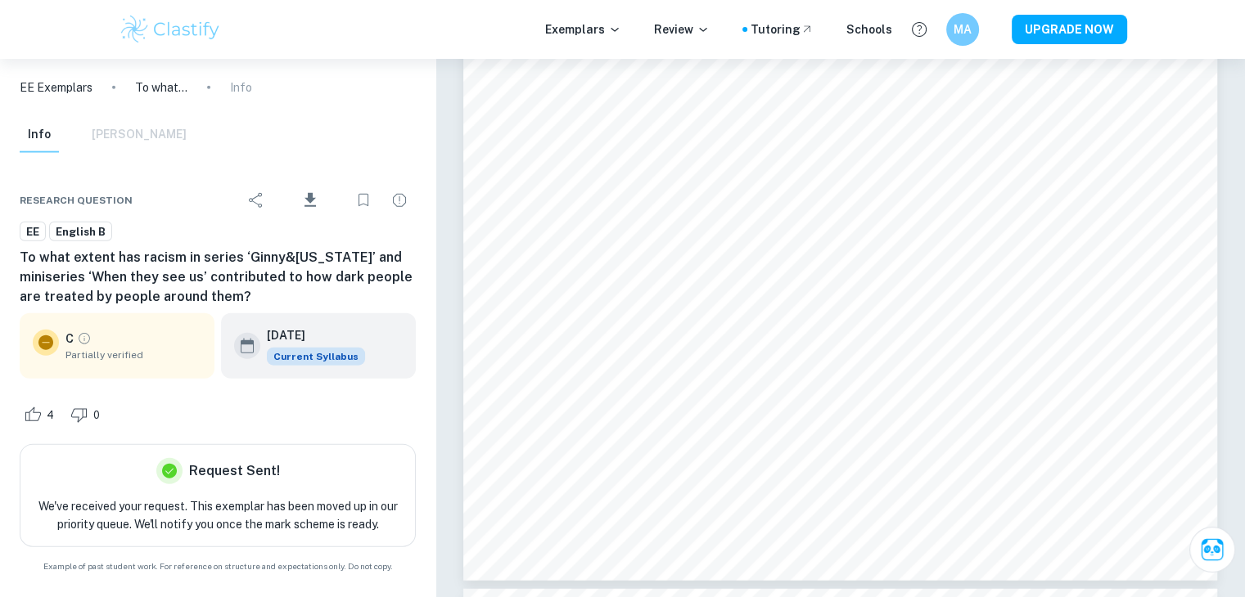
click at [106, 341] on div "C Partially verified" at bounding box center [133, 346] width 136 height 33
click at [232, 511] on p "We've received your request. This exemplar has been moved up in our priority qu…" at bounding box center [218, 516] width 368 height 36
click at [213, 475] on h6 "Request Sent!" at bounding box center [234, 472] width 91 height 20
click at [404, 200] on icon "Report issue" at bounding box center [399, 201] width 20 height 20
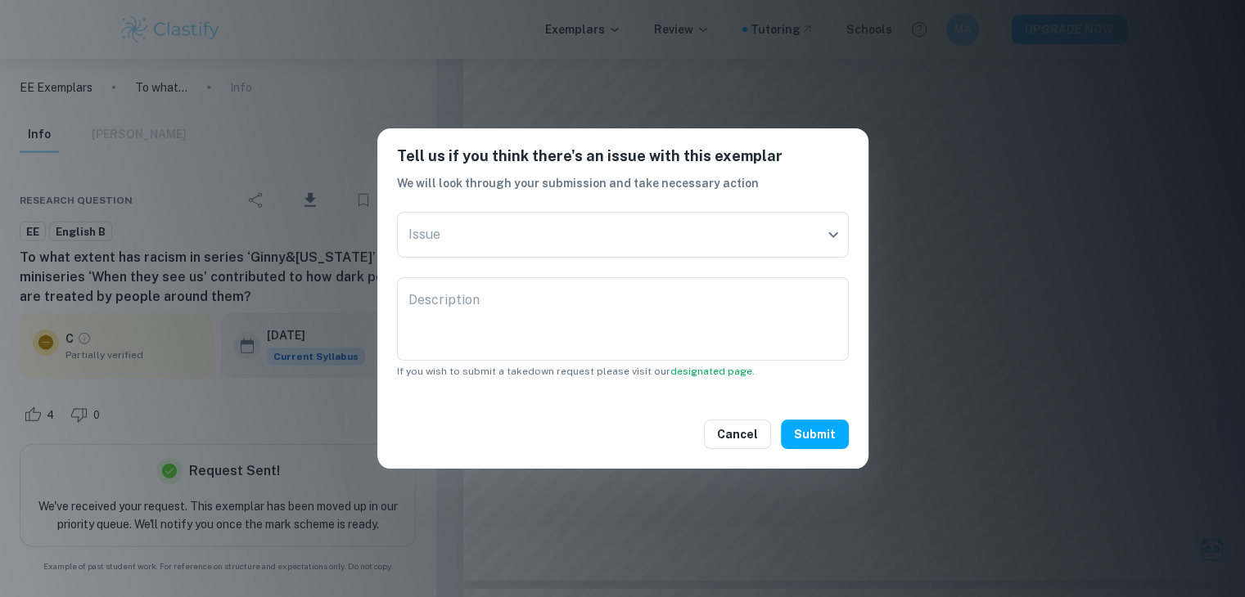
click at [691, 73] on div "Tell us if you think there's an issue with this exemplar We will look through y…" at bounding box center [622, 298] width 1245 height 597
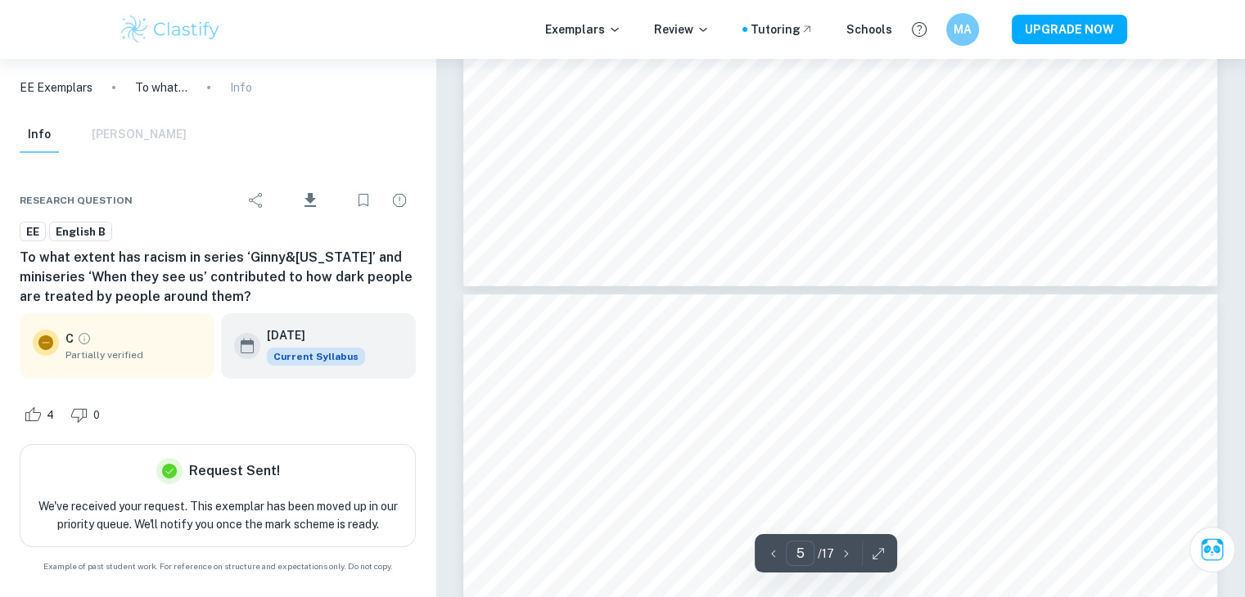
type input "6"
click at [670, 0] on div "Exemplars Review Tutoring Schools MA UPGRADE NOW" at bounding box center [622, 29] width 1245 height 59
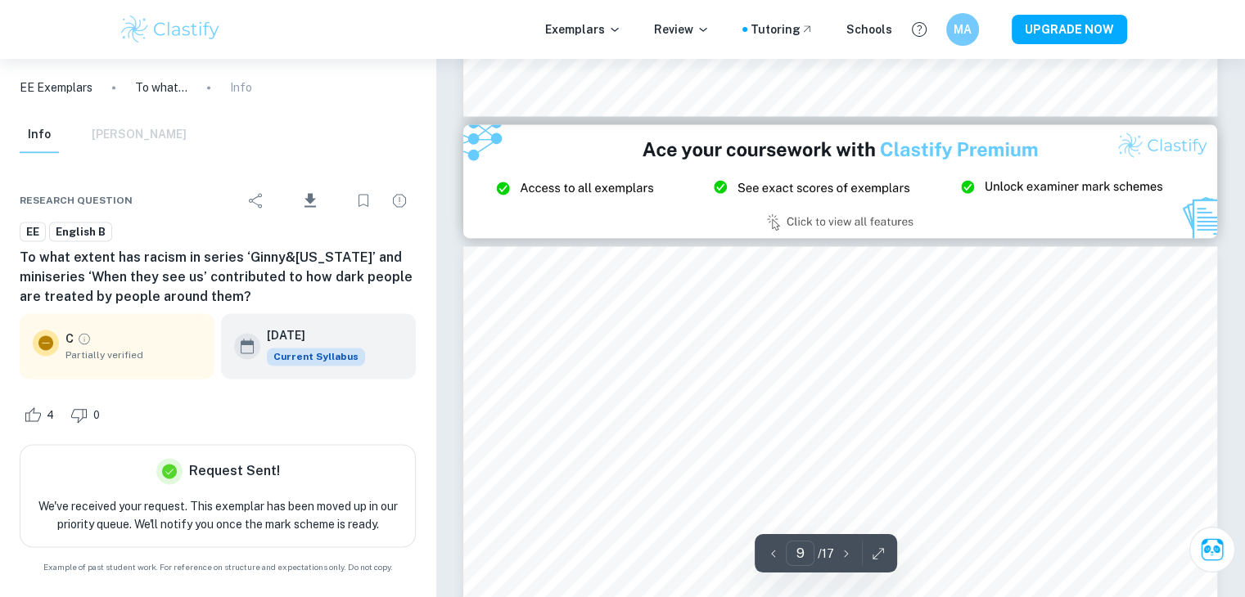
scroll to position [10094, 0]
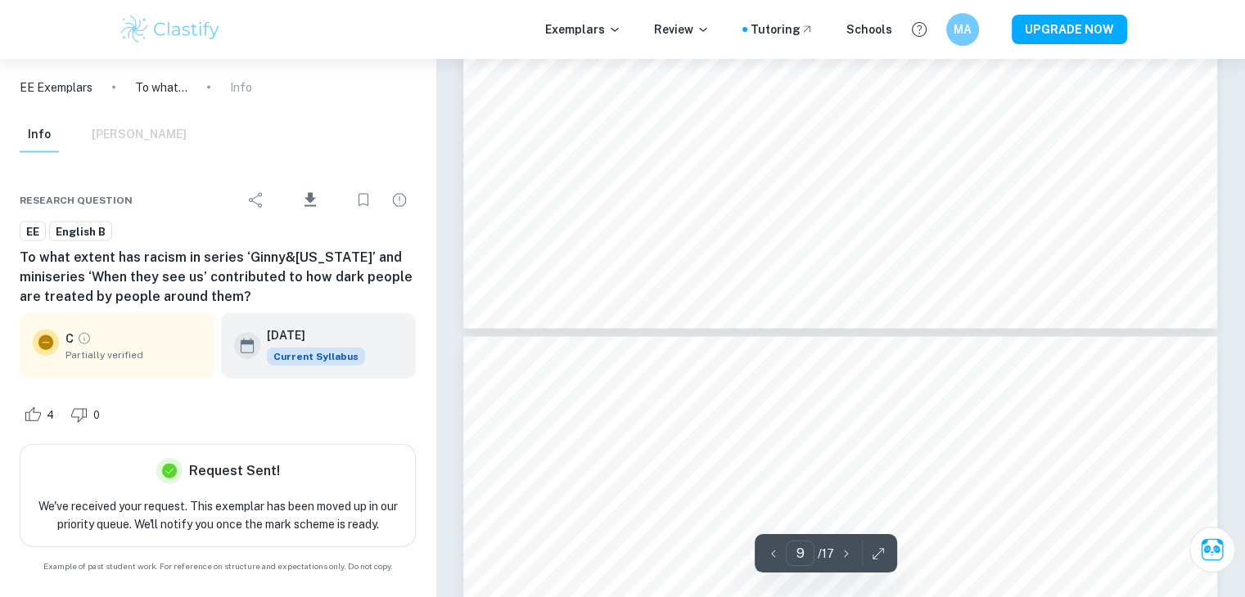
type input "10"
